Goal: Check status

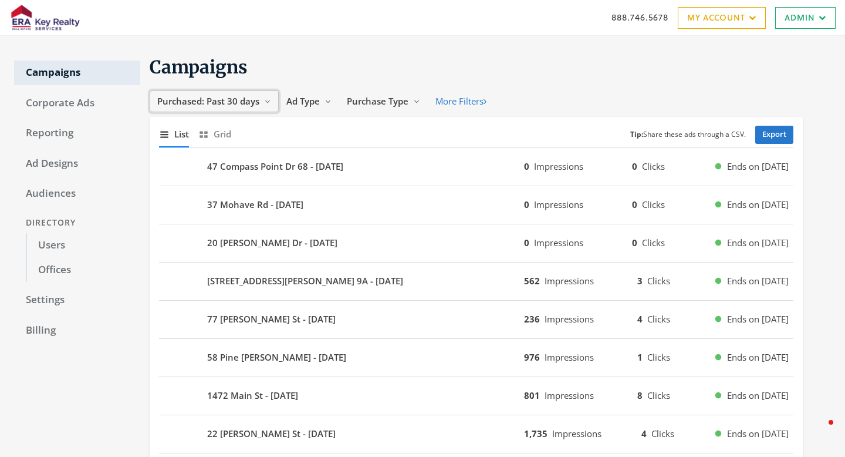
click at [257, 109] on button "Purchased: Past 30 days Reveal list of Purchased: Past 30 days" at bounding box center [214, 101] width 129 height 22
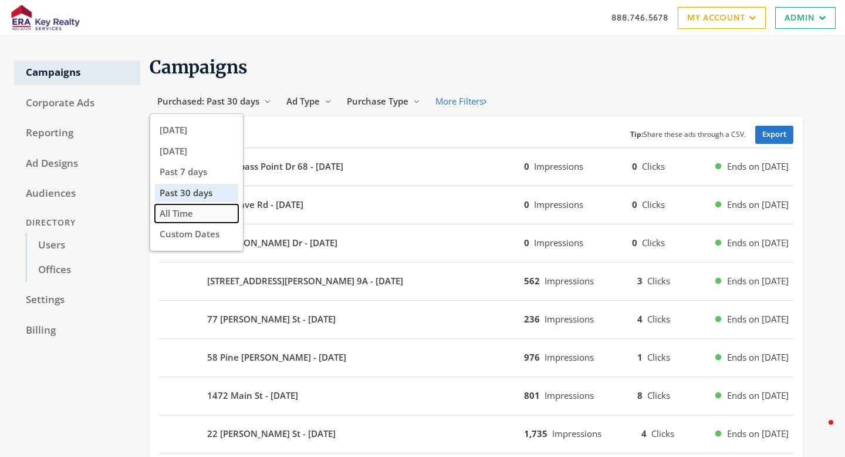
click at [199, 220] on button "All Time" at bounding box center [196, 213] width 83 height 18
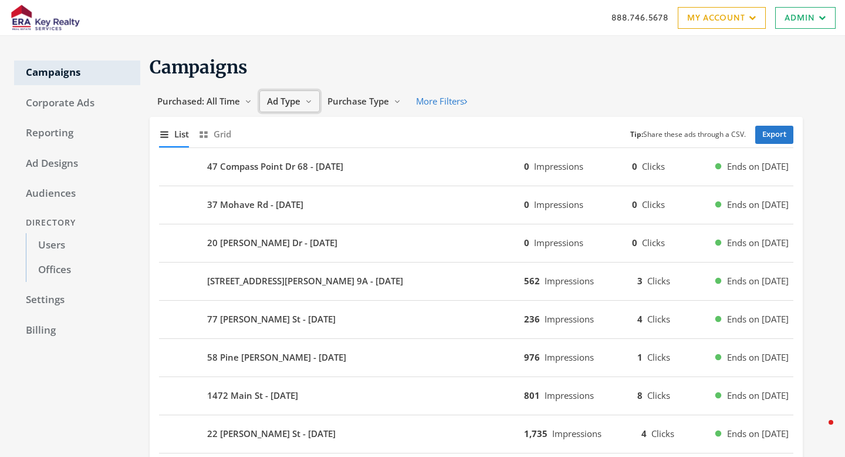
click at [294, 104] on span "Ad Type" at bounding box center [283, 101] width 33 height 12
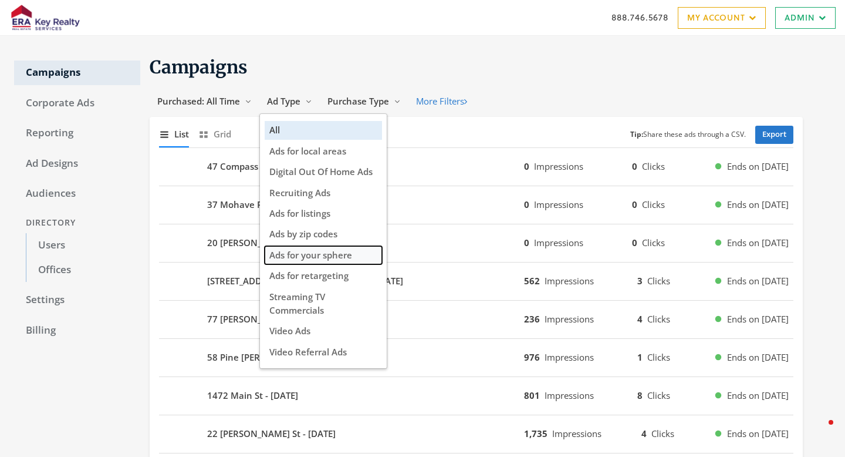
click at [299, 264] on button "Ads for your sphere" at bounding box center [323, 255] width 117 height 18
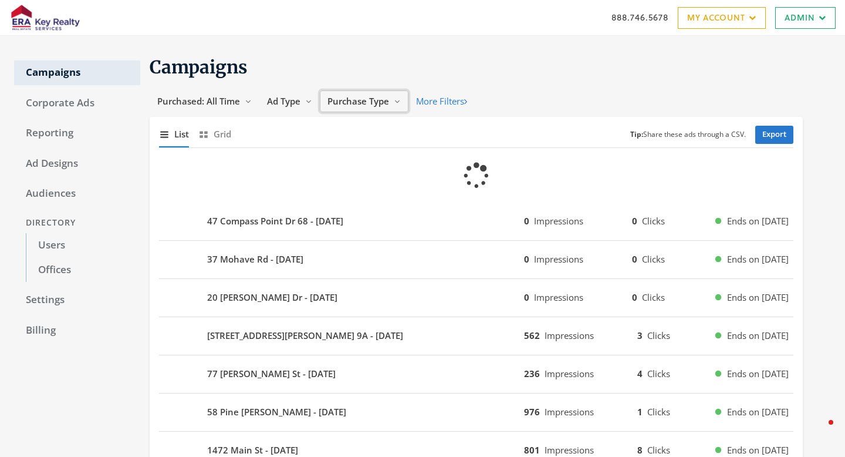
click at [388, 102] on span "Purchase Type" at bounding box center [359, 101] width 62 height 12
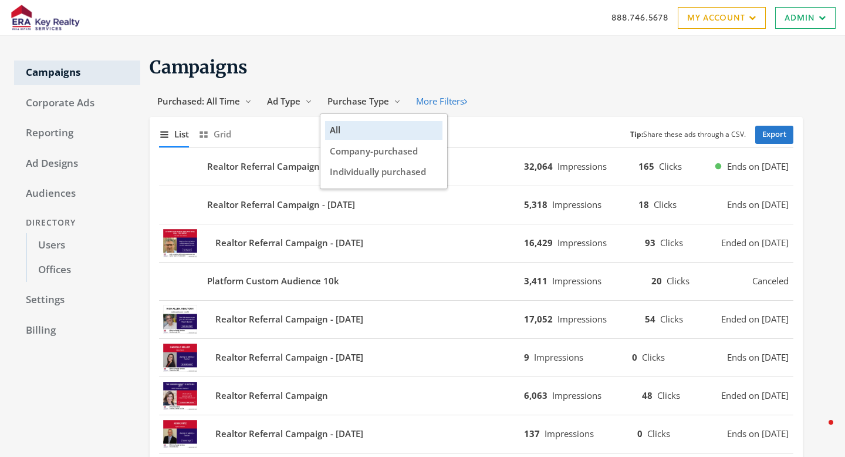
click at [396, 69] on h1 "Campaigns" at bounding box center [476, 67] width 653 height 23
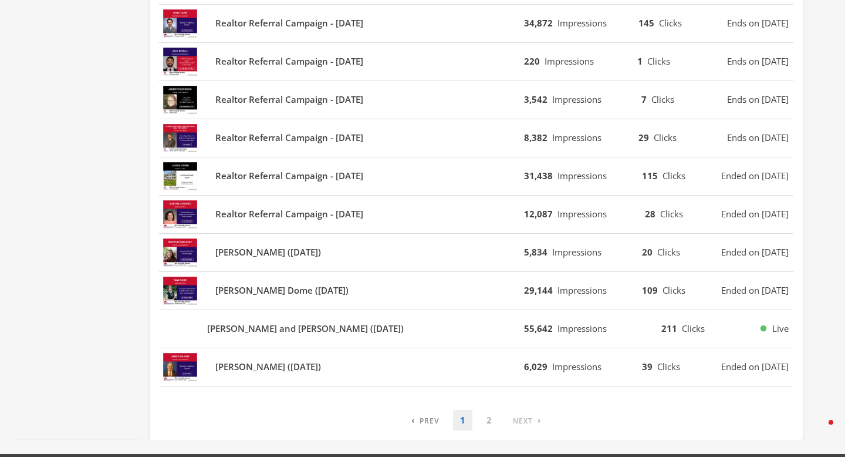
scroll to position [670, 0]
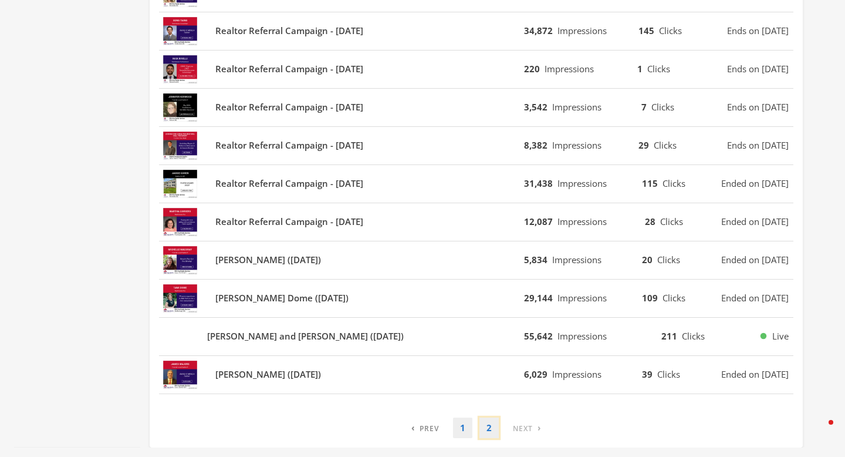
click at [490, 429] on link "2" at bounding box center [489, 427] width 19 height 21
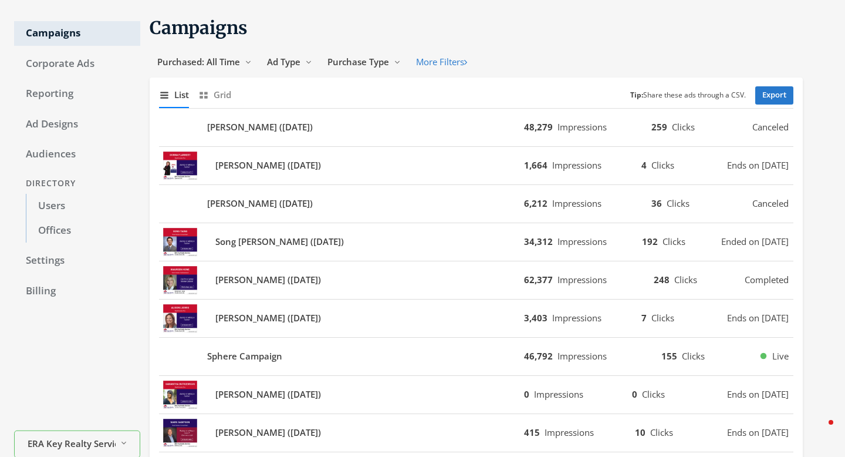
scroll to position [42, 0]
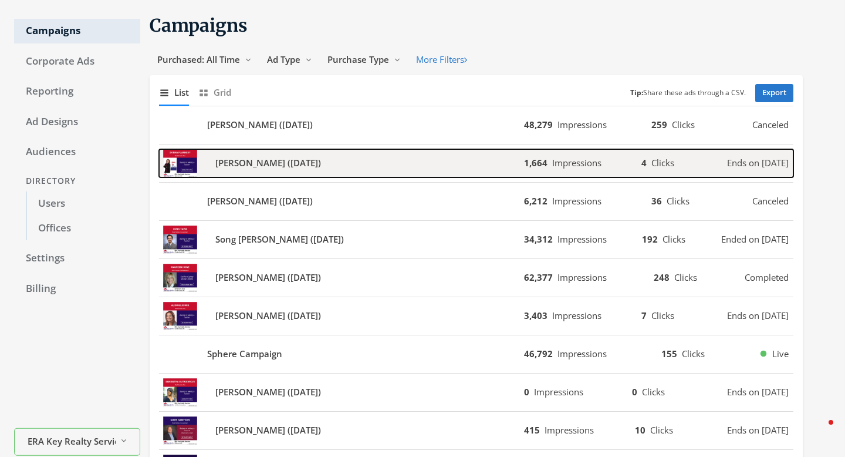
click at [450, 163] on div "[PERSON_NAME] ([DATE])" at bounding box center [341, 163] width 365 height 28
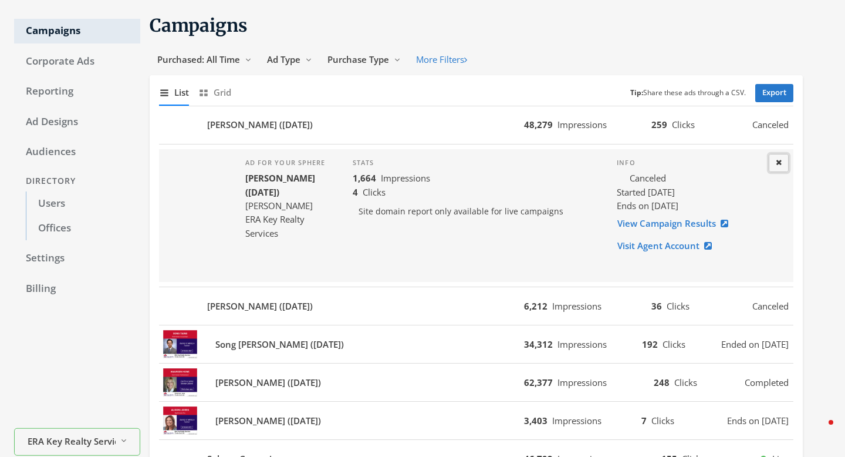
click at [777, 161] on icon at bounding box center [779, 163] width 6 height 8
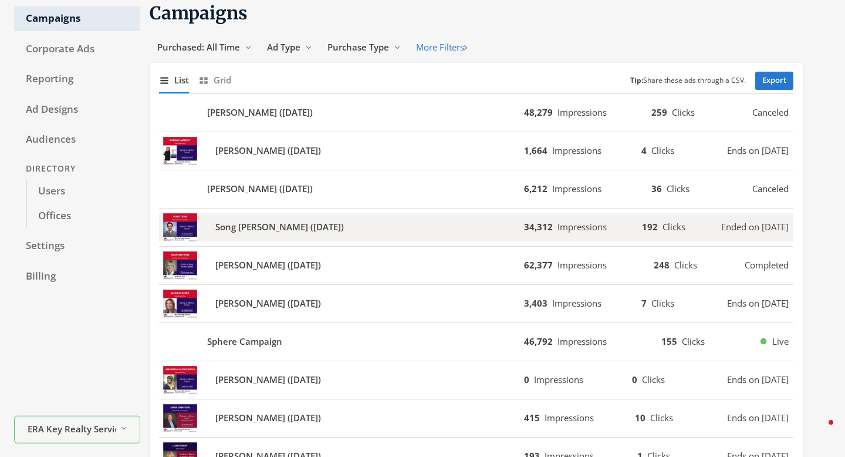
scroll to position [175, 0]
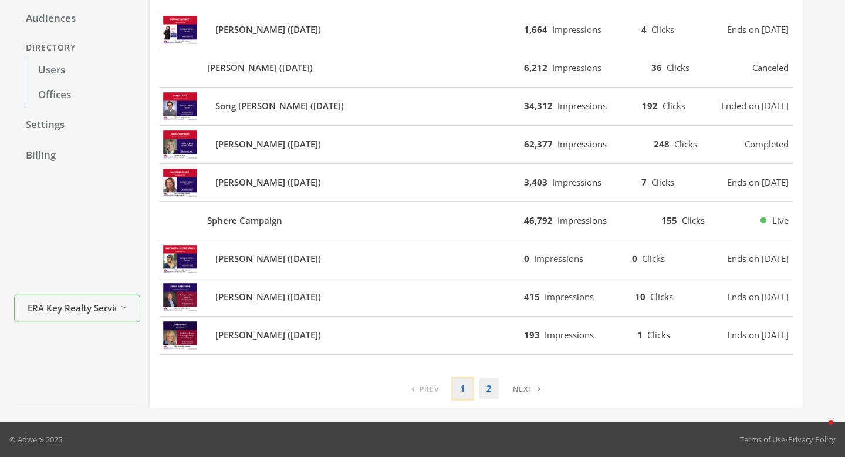
click at [470, 385] on link "1" at bounding box center [462, 388] width 19 height 21
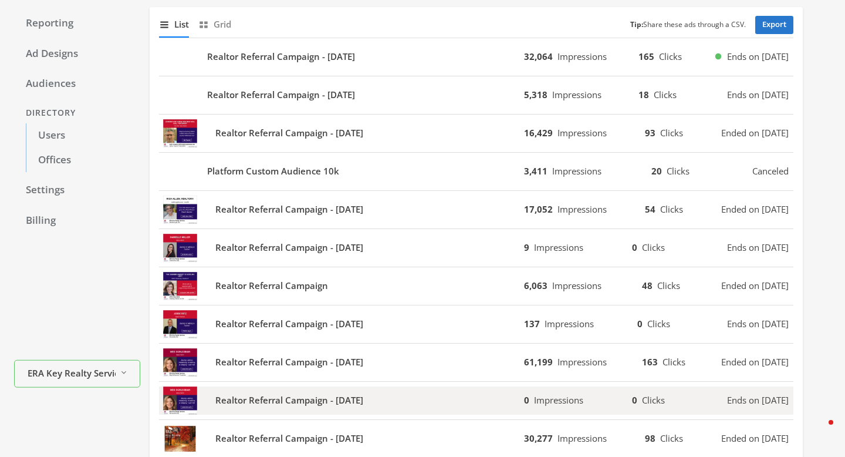
scroll to position [93, 0]
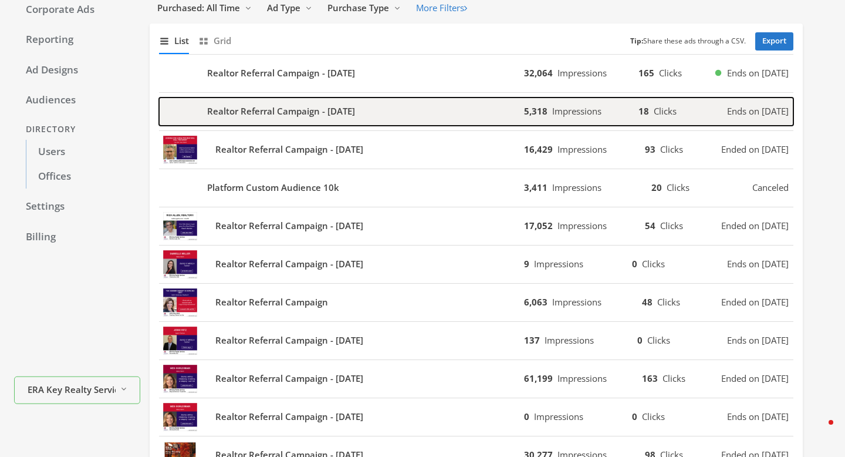
click at [355, 116] on b "Realtor Referral Campaign - [DATE]" at bounding box center [281, 111] width 148 height 14
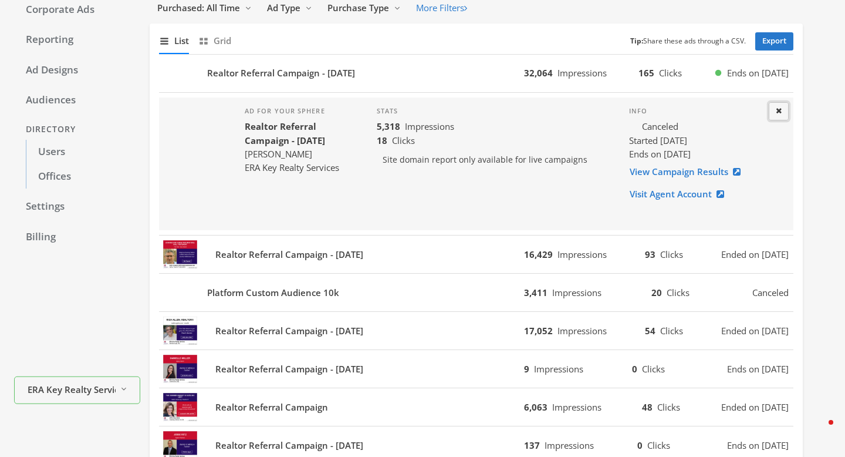
click at [787, 105] on button "Close" at bounding box center [779, 111] width 20 height 18
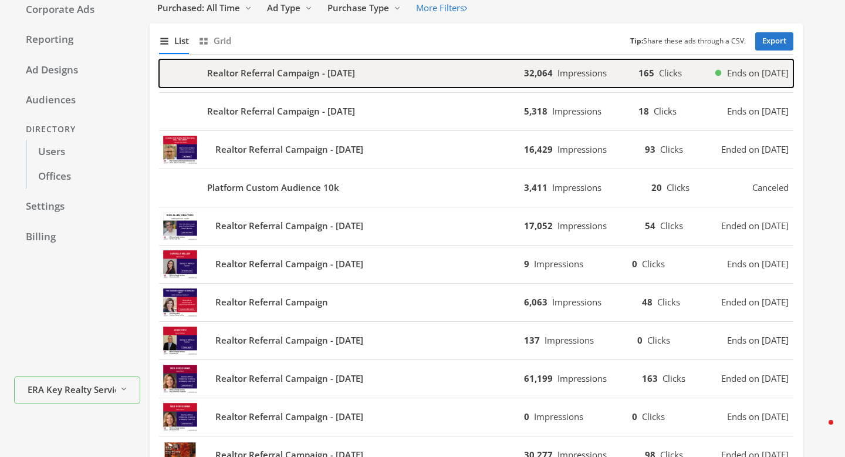
click at [488, 67] on div "Realtor Referral Campaign - [DATE]" at bounding box center [341, 73] width 365 height 28
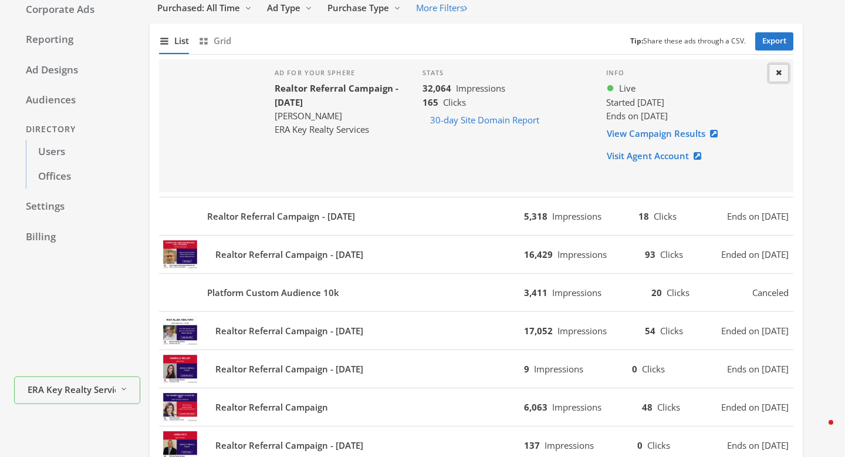
click at [780, 77] on button "Close" at bounding box center [779, 73] width 20 height 18
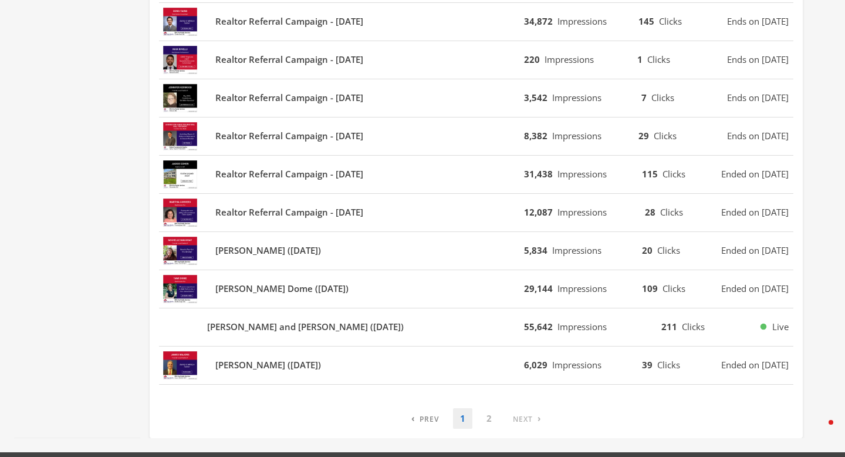
scroll to position [680, 0]
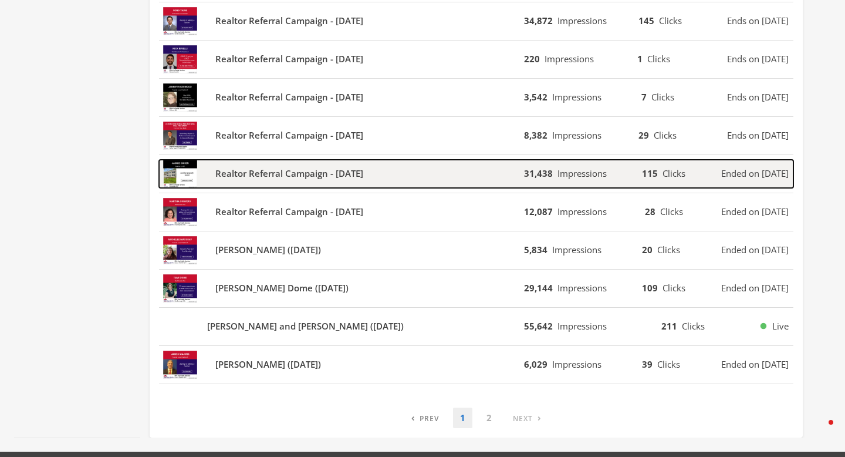
click at [363, 180] on b "Realtor Referral Campaign - [DATE]" at bounding box center [289, 174] width 148 height 14
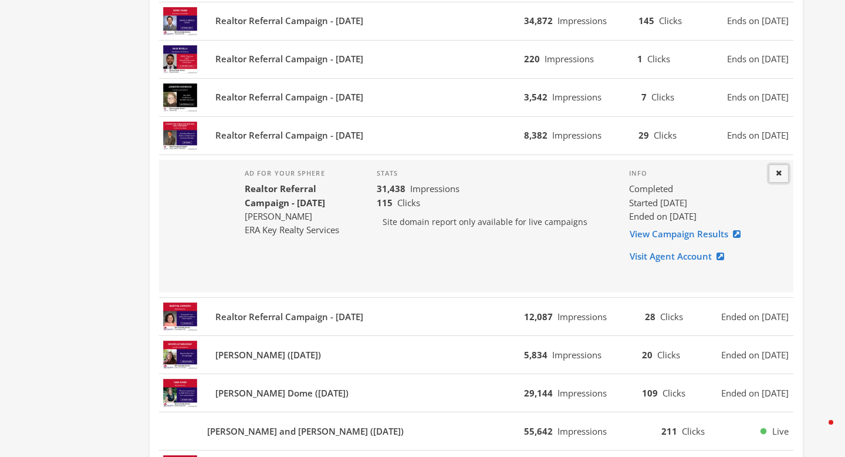
click at [770, 173] on button "Close" at bounding box center [779, 173] width 20 height 18
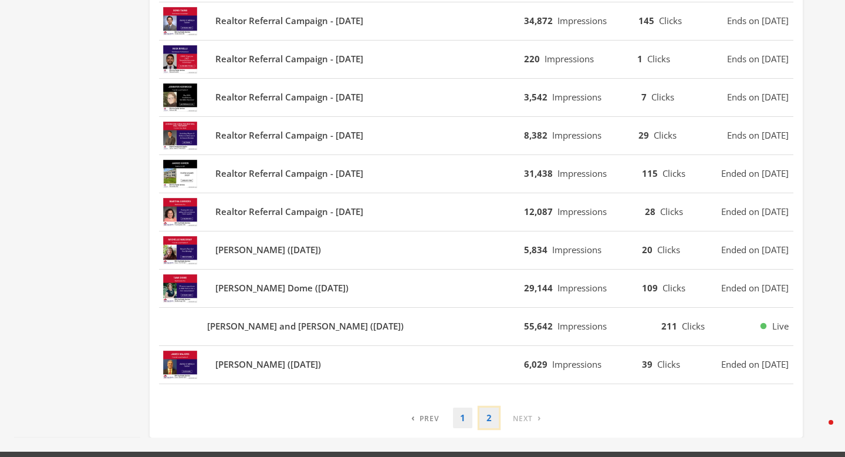
click at [489, 415] on link "2" at bounding box center [489, 417] width 19 height 21
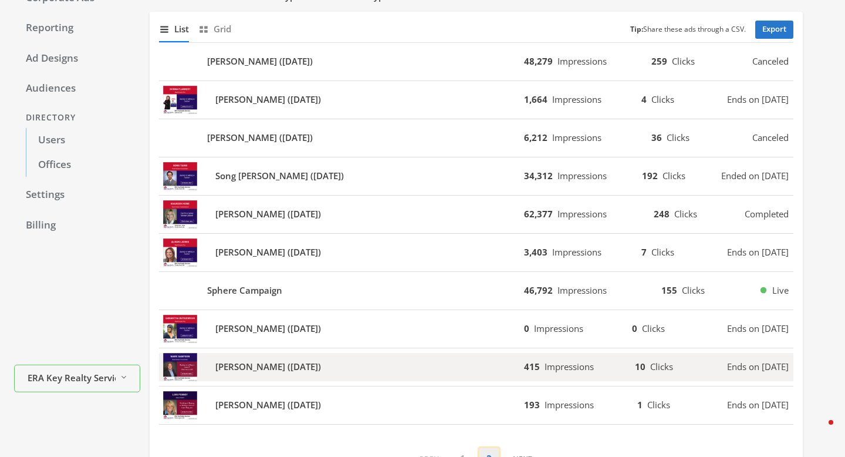
scroll to position [126, 0]
